Goal: Task Accomplishment & Management: Use online tool/utility

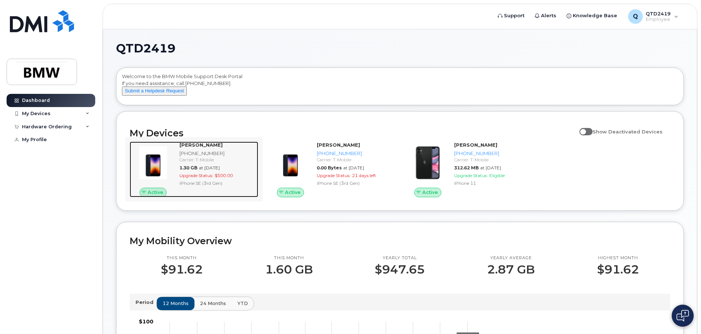
click at [218, 196] on div "Goutham Velaga 864-652-1546 Carrier: T-Mobile 1.30 GB at Aug 01, 2025 Upgrade S…" at bounding box center [218, 169] width 82 height 56
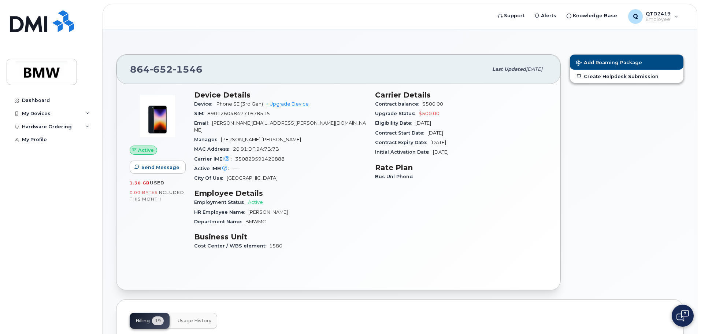
scroll to position [37, 0]
click at [589, 77] on link "Create Helpdesk Submission" at bounding box center [627, 76] width 114 height 13
click at [35, 99] on div "Dashboard" at bounding box center [36, 100] width 28 height 6
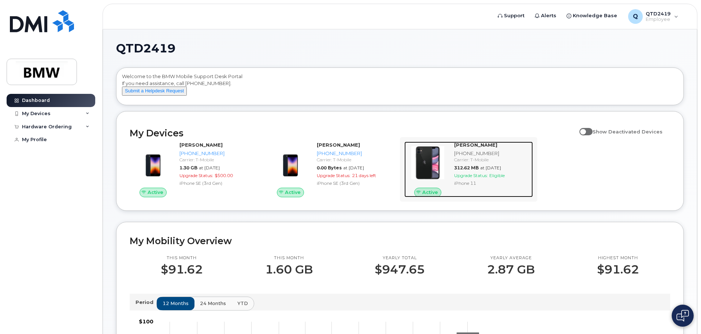
click at [464, 163] on div "Carrier: T-Mobile" at bounding box center [492, 159] width 76 height 6
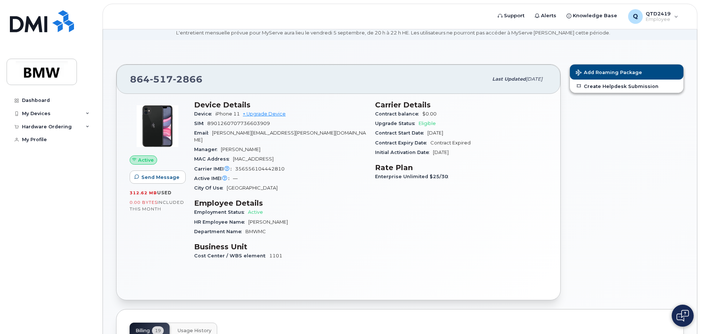
scroll to position [25, 0]
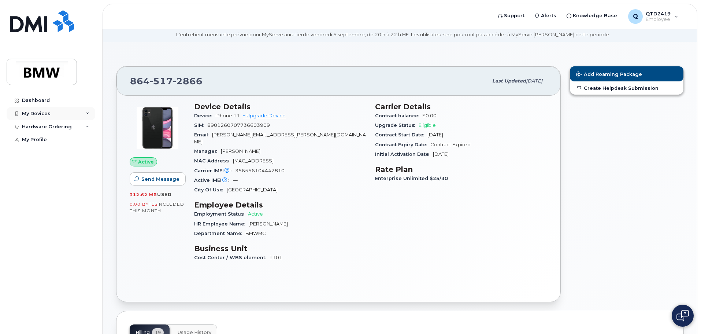
click at [35, 115] on div "My Devices" at bounding box center [36, 114] width 29 height 6
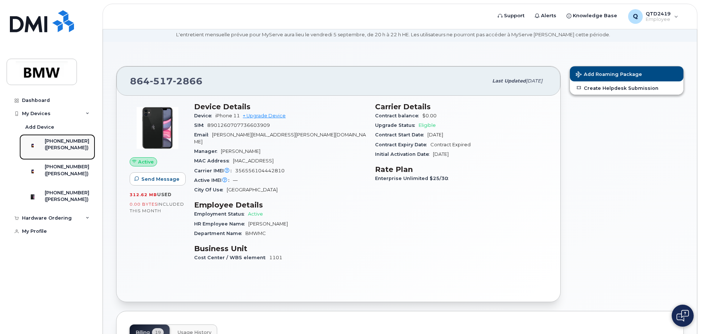
click at [64, 147] on div "([PERSON_NAME])" at bounding box center [67, 147] width 45 height 7
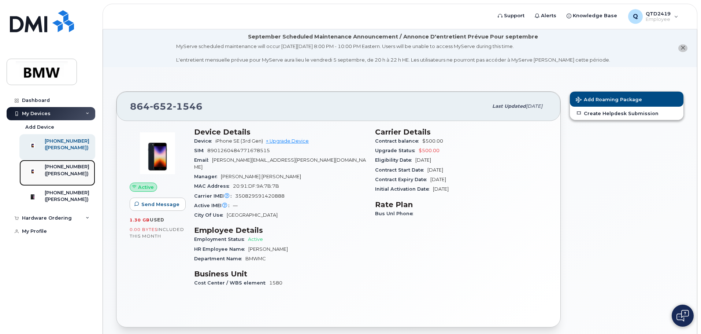
click at [63, 177] on div "([PERSON_NAME])" at bounding box center [67, 173] width 45 height 7
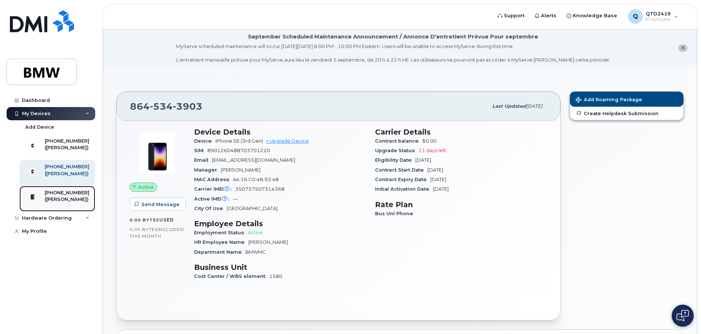
drag, startPoint x: 83, startPoint y: 174, endPoint x: 72, endPoint y: 211, distance: 38.7
click at [72, 203] on div "([PERSON_NAME])" at bounding box center [67, 199] width 45 height 7
click at [70, 203] on div "([PERSON_NAME])" at bounding box center [67, 199] width 45 height 7
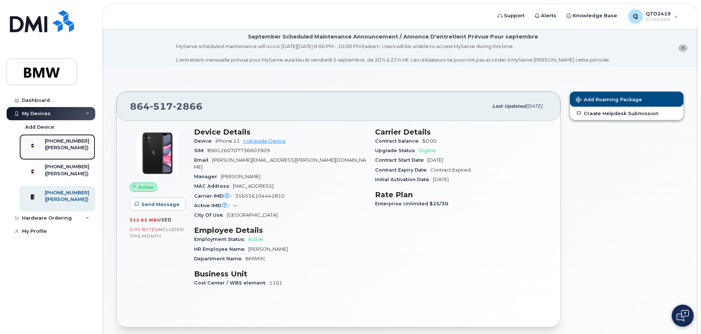
click at [56, 151] on div "([PERSON_NAME])" at bounding box center [67, 147] width 45 height 7
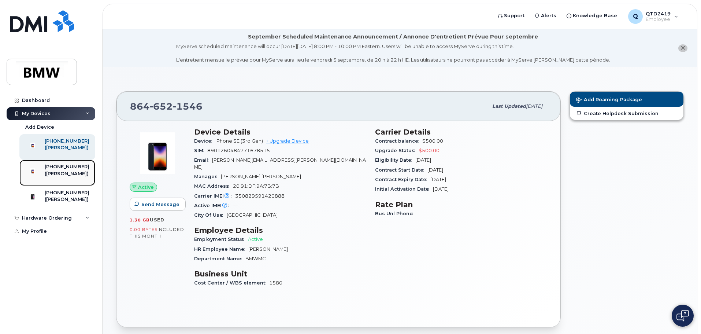
click at [65, 177] on div "([PERSON_NAME])" at bounding box center [67, 173] width 45 height 7
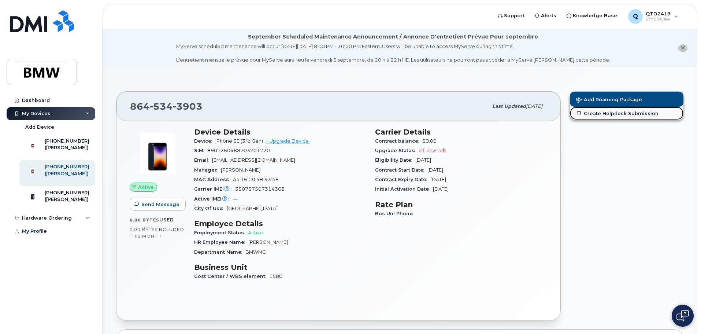
click at [607, 113] on link "Create Helpdesk Submission" at bounding box center [627, 113] width 114 height 13
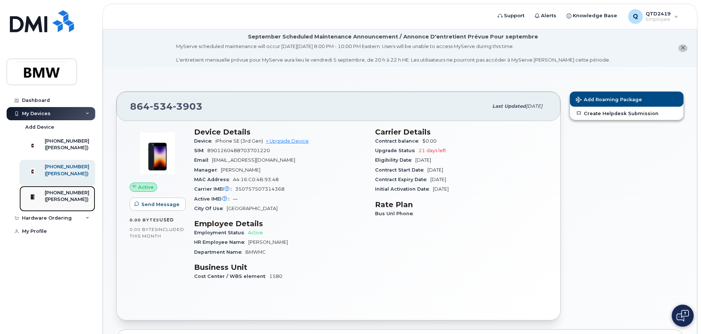
click at [59, 203] on div "([PERSON_NAME])" at bounding box center [67, 199] width 45 height 7
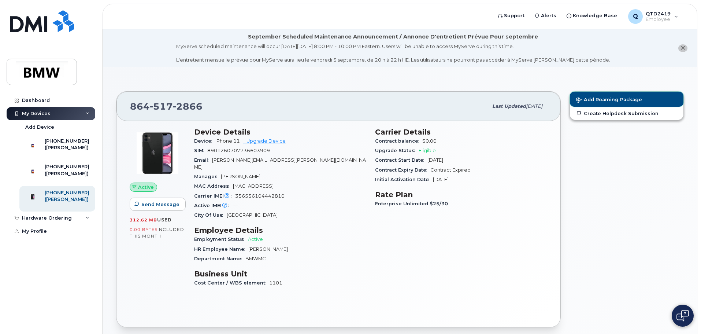
click at [612, 99] on span "Add Roaming Package" at bounding box center [609, 100] width 66 height 7
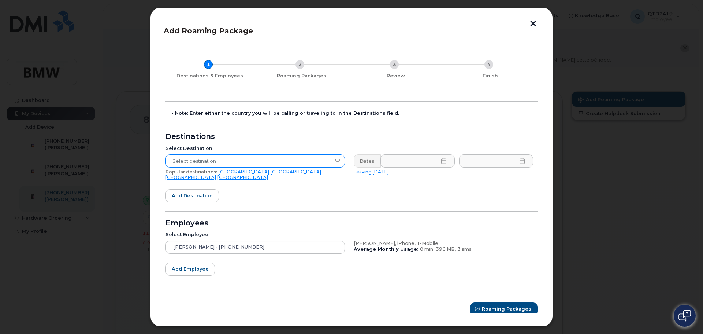
click at [221, 163] on span "Select destination" at bounding box center [248, 161] width 165 height 13
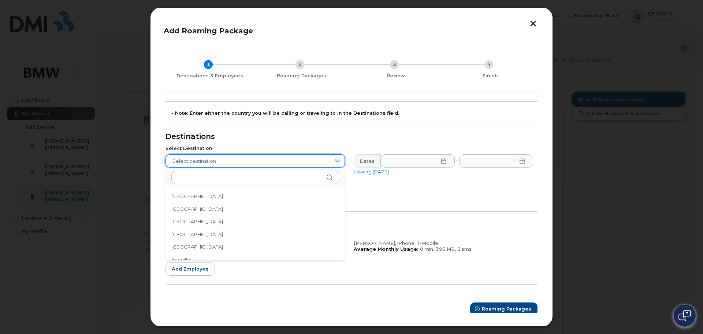
scroll to position [1398, 0]
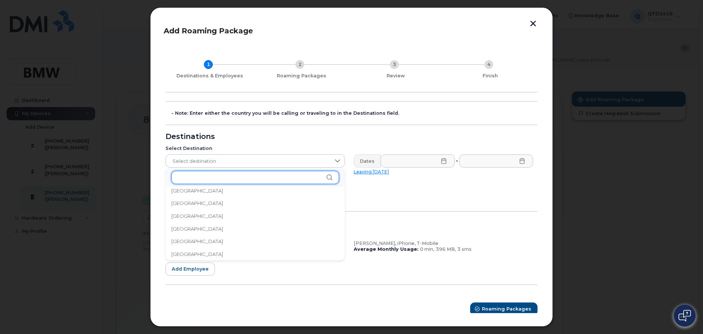
click at [224, 179] on input "text" at bounding box center [255, 177] width 168 height 13
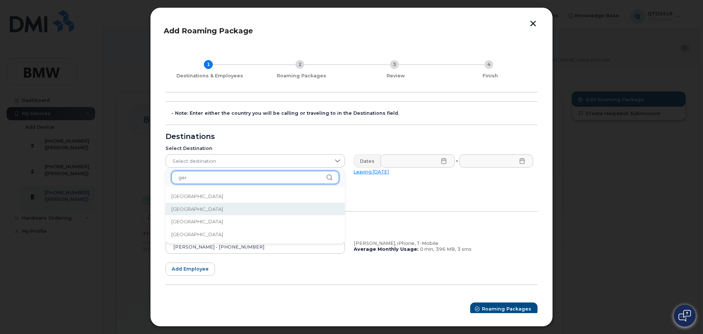
type input "ger"
click at [186, 207] on span "Germany" at bounding box center [197, 208] width 52 height 7
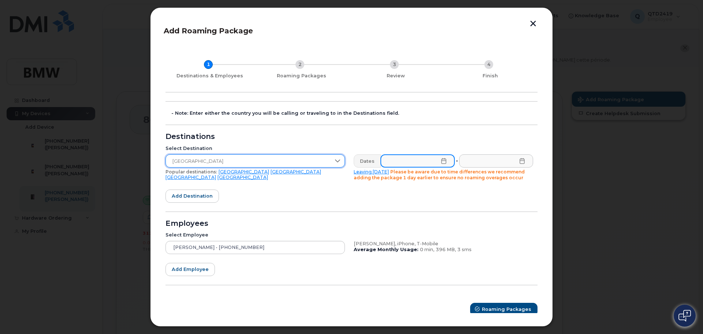
click at [444, 164] on input "text" at bounding box center [418, 160] width 74 height 13
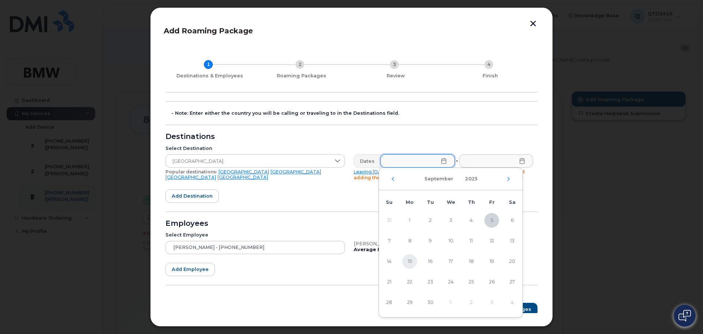
click at [409, 261] on span "15" at bounding box center [410, 261] width 15 height 15
type input "09/15/2025"
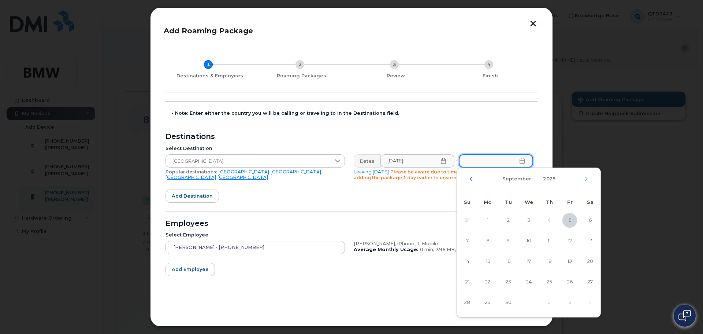
click at [487, 164] on input "text" at bounding box center [496, 160] width 74 height 13
click at [511, 283] on span "23" at bounding box center [508, 281] width 15 height 15
type input "09/23/2025"
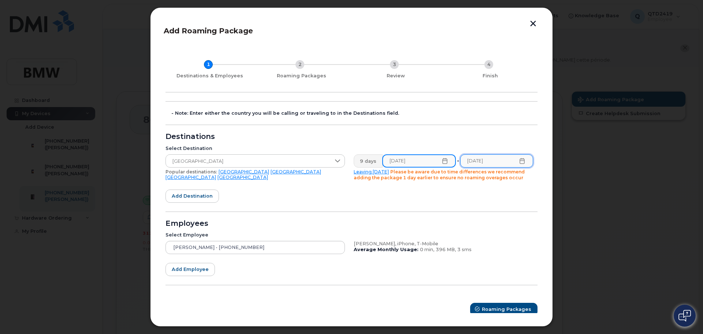
click at [419, 161] on input "09/15/2025" at bounding box center [419, 160] width 74 height 13
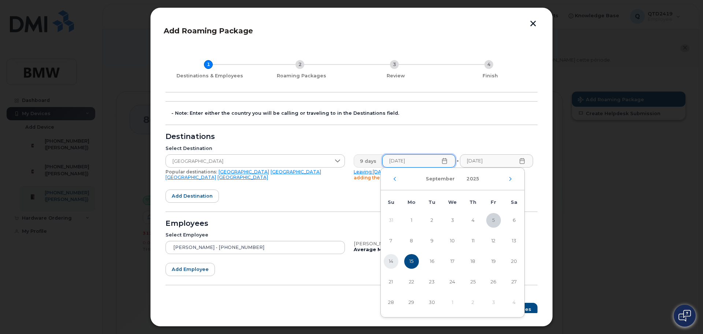
click at [388, 262] on span "14" at bounding box center [391, 261] width 15 height 15
type input "09/14/2025"
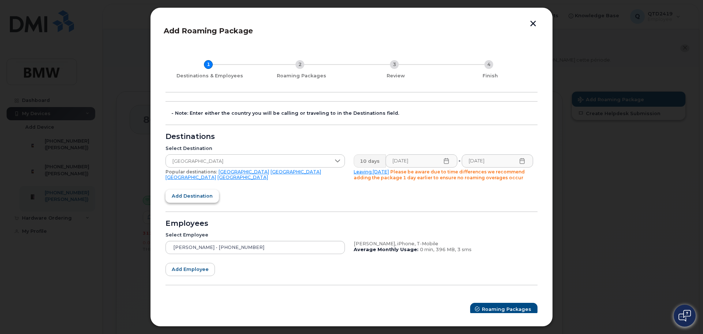
click at [196, 198] on span "Add destination" at bounding box center [192, 195] width 41 height 7
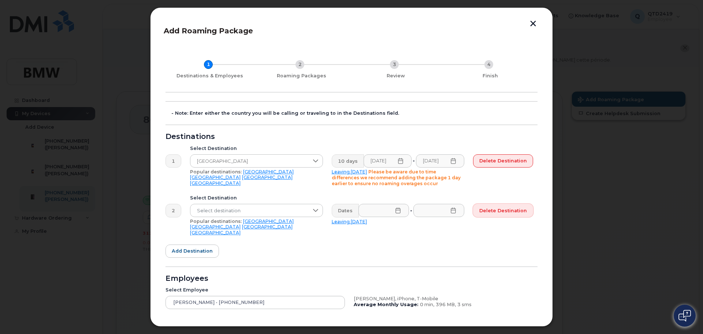
click at [501, 210] on span "Delete destination" at bounding box center [503, 210] width 48 height 7
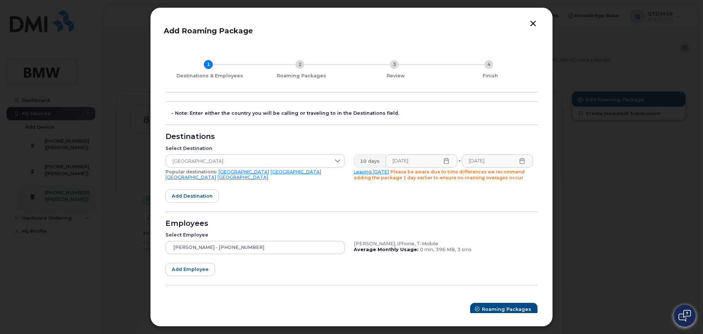
scroll to position [5, 0]
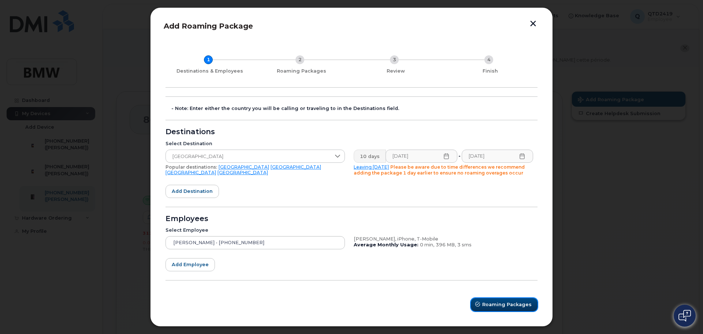
click at [497, 303] on span "Roaming Packages" at bounding box center [506, 304] width 49 height 7
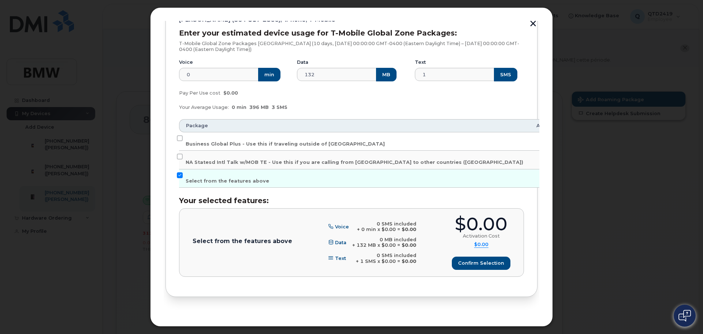
scroll to position [115, 0]
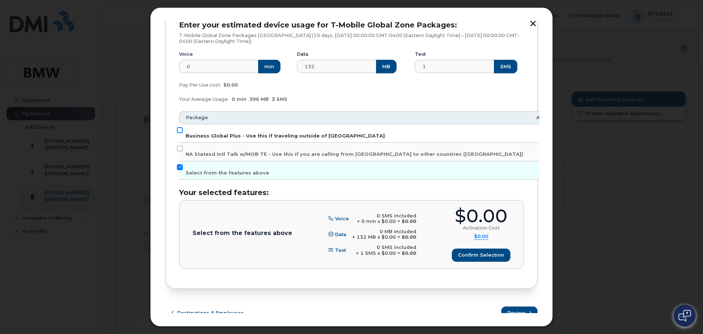
click at [181, 131] on input "Business Global Plus - Use this if traveling outside of North America" at bounding box center [180, 130] width 6 height 6
checkbox input "true"
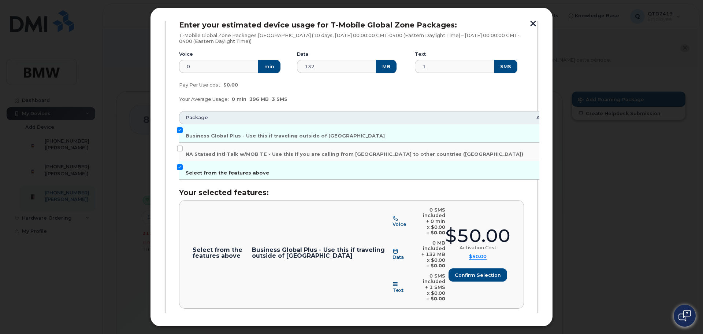
click at [180, 165] on input "Select from the features above" at bounding box center [180, 167] width 6 height 6
checkbox input "false"
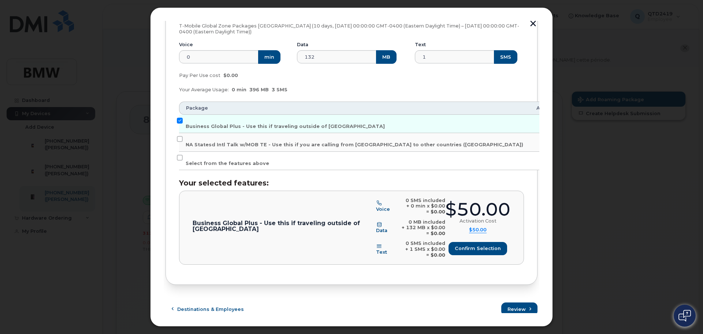
scroll to position [129, 0]
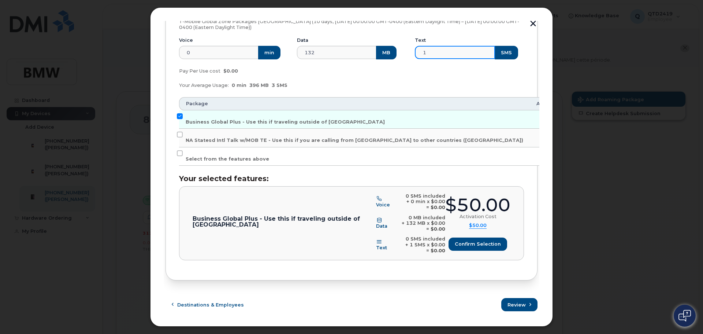
drag, startPoint x: 438, startPoint y: 51, endPoint x: 404, endPoint y: 53, distance: 33.4
click at [404, 53] on div "Voice 0 min Data 132 MB Text 1 SMS" at bounding box center [352, 48] width 354 height 31
type input "50"
click at [179, 153] on input "Select from the features above" at bounding box center [180, 153] width 6 height 6
checkbox input "true"
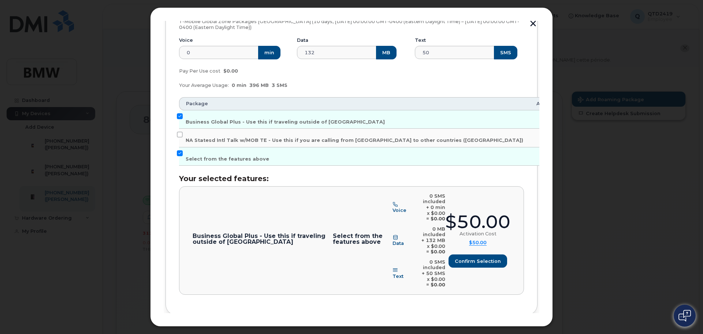
scroll to position [140, 0]
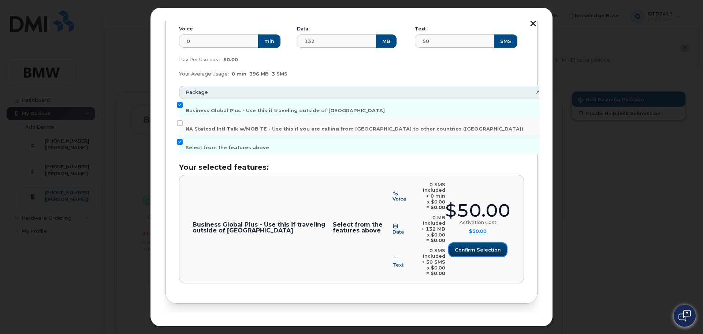
click at [481, 246] on span "Confirm selection" at bounding box center [478, 249] width 46 height 7
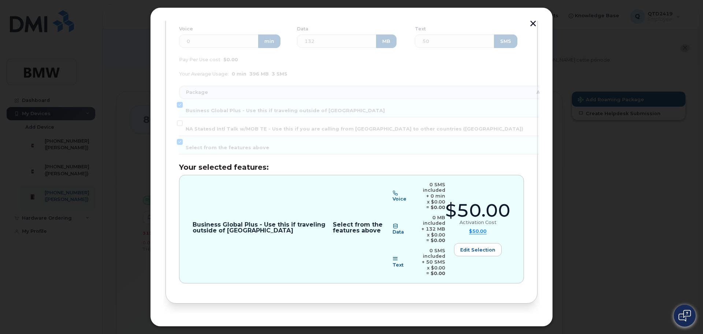
click at [513, 324] on span "Review" at bounding box center [517, 327] width 18 height 7
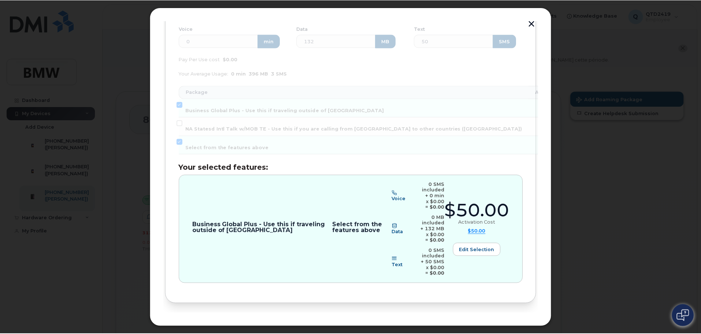
scroll to position [0, 0]
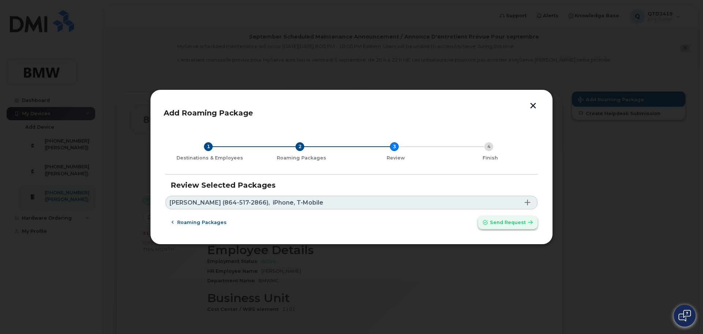
click at [500, 222] on span "Send request" at bounding box center [508, 222] width 36 height 7
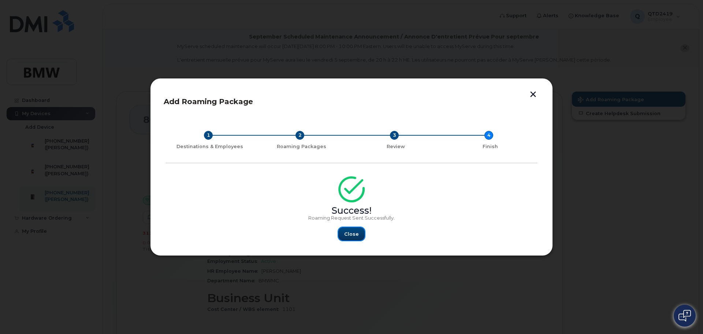
click at [359, 233] on button "Close" at bounding box center [351, 233] width 26 height 13
